Goal: Task Accomplishment & Management: Manage account settings

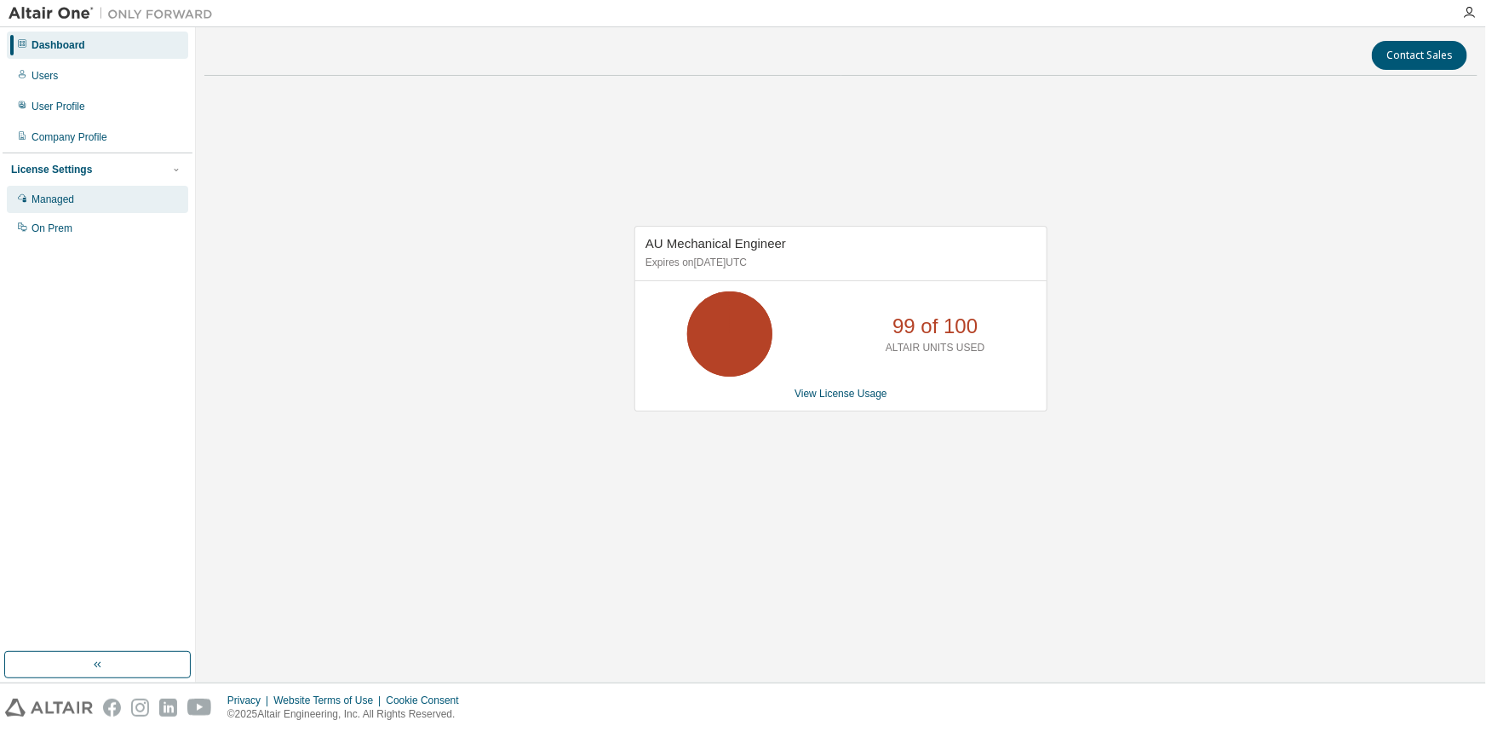
click at [109, 204] on div "Managed" at bounding box center [97, 199] width 181 height 27
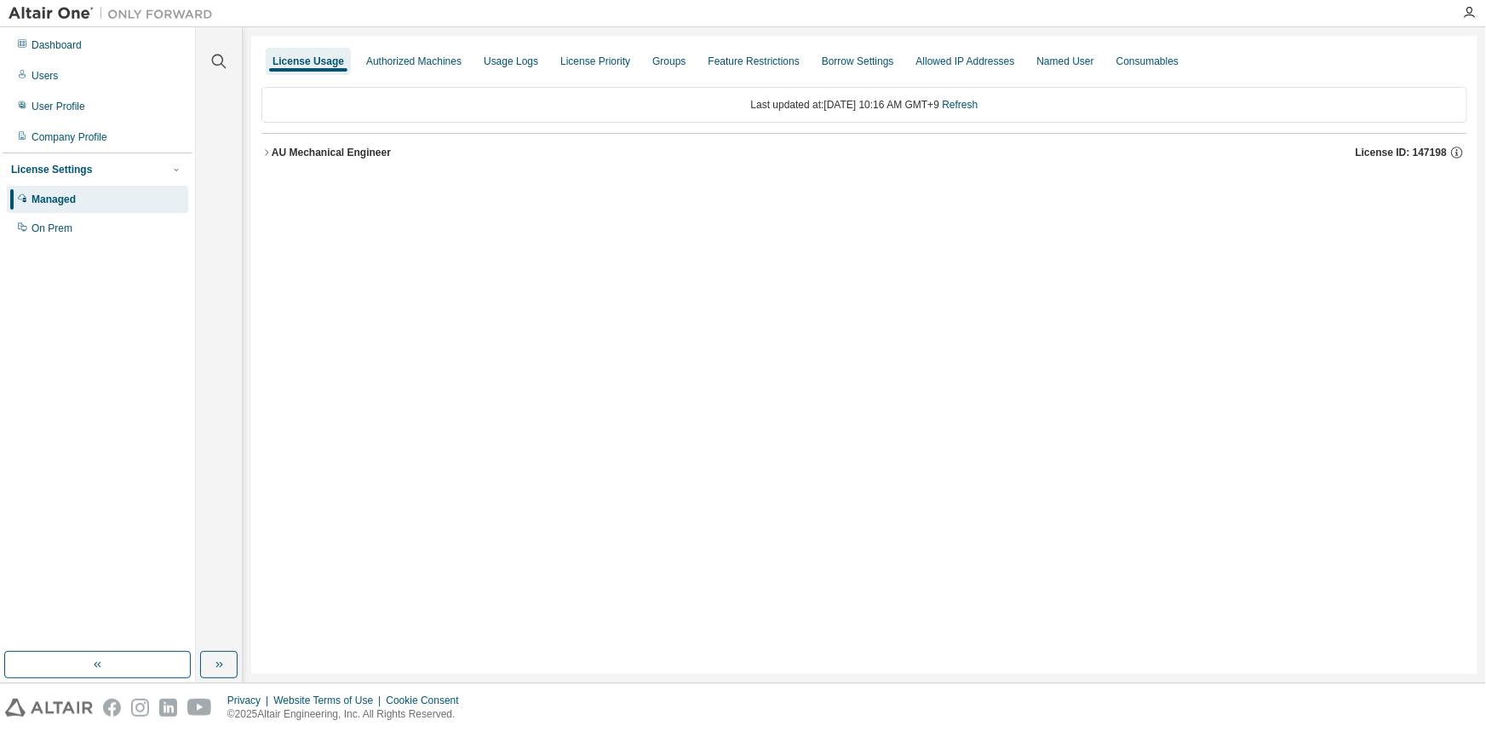
click at [296, 150] on div "AU Mechanical Engineer" at bounding box center [331, 153] width 119 height 14
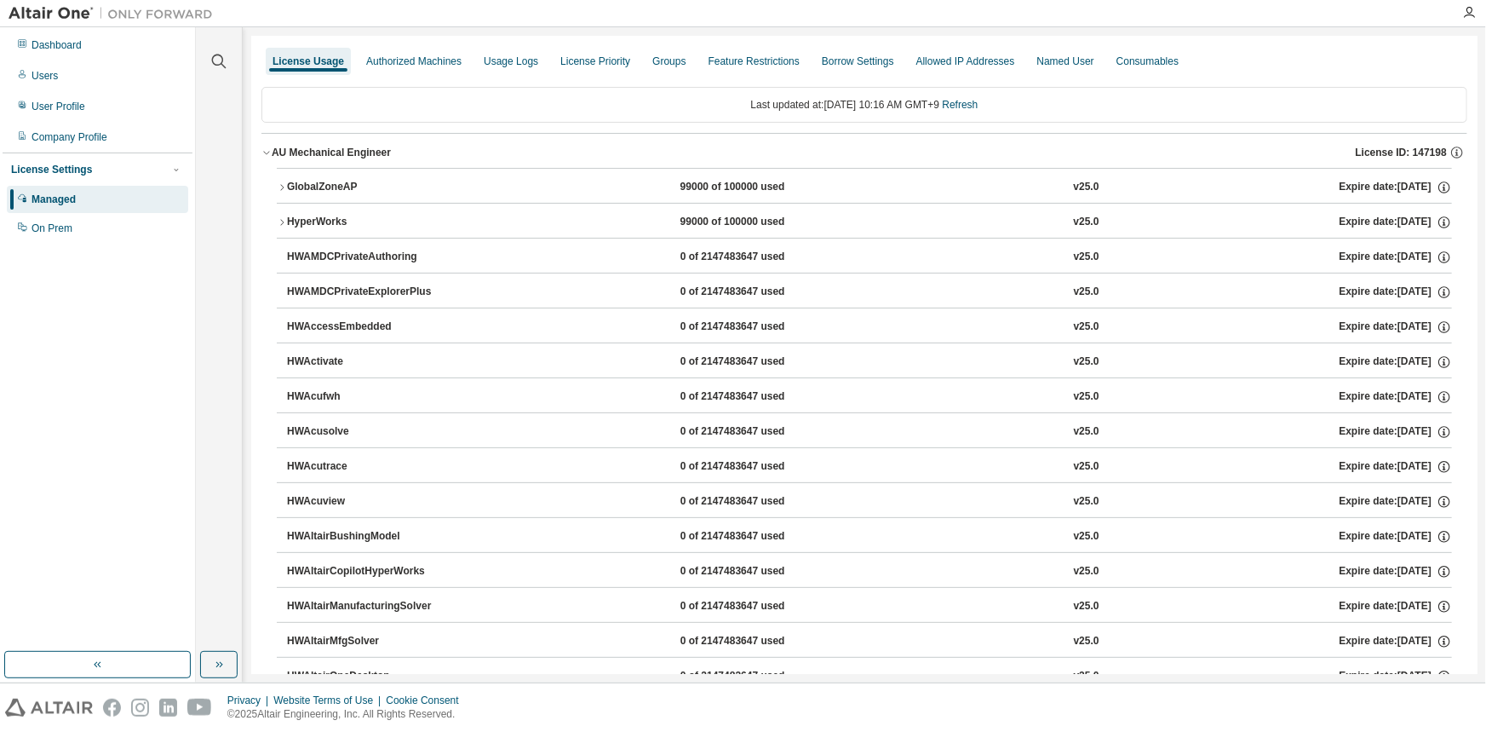
click at [282, 211] on button "HyperWorks 99000 of 100000 used v25.0 Expire date: [DATE]" at bounding box center [864, 222] width 1175 height 37
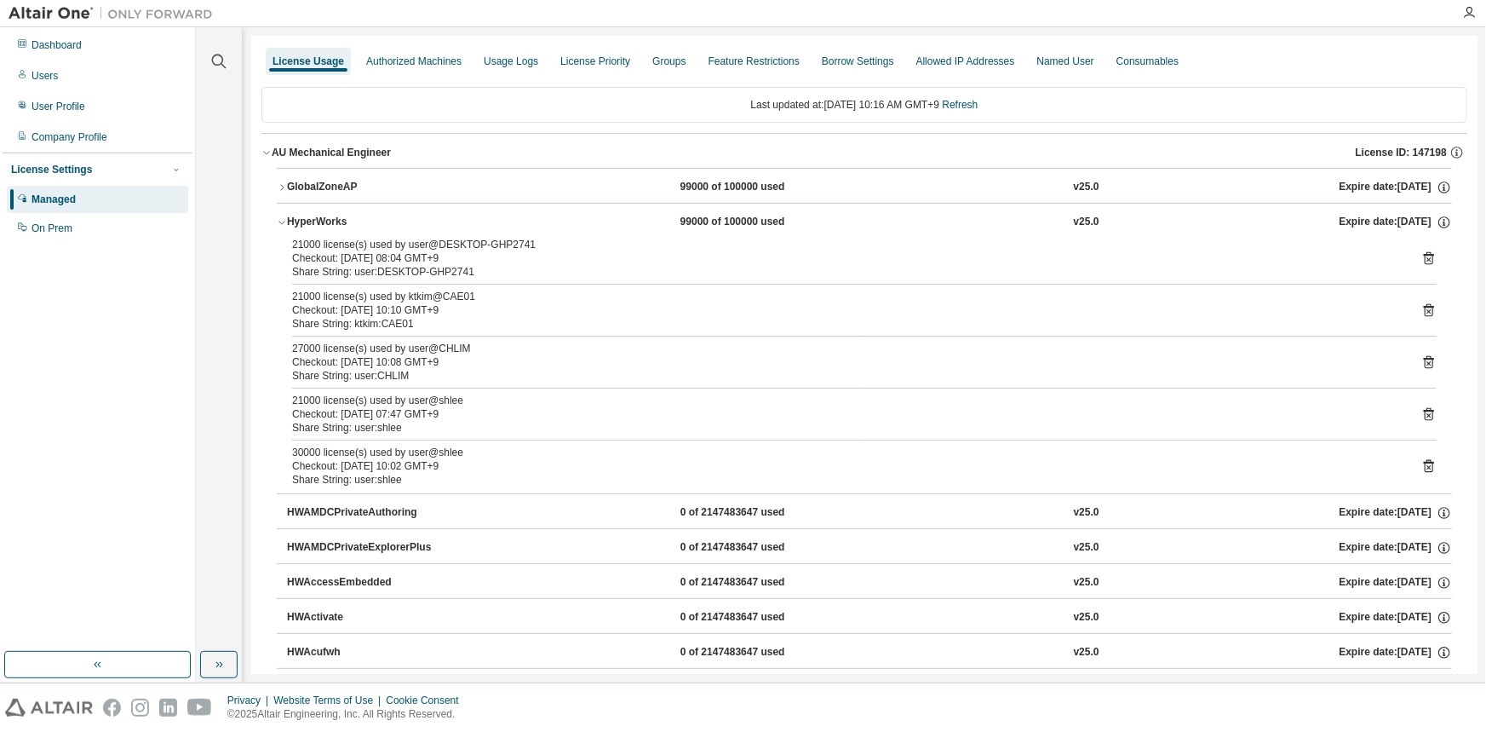
click at [101, 356] on div "Dashboard Users User Profile Company Profile License Settings Managed On Prem" at bounding box center [98, 339] width 190 height 619
